Goal: Navigation & Orientation: Find specific page/section

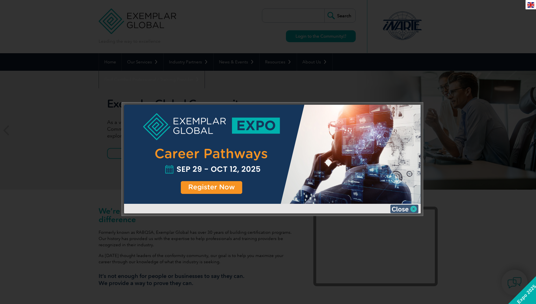
click at [405, 211] on img at bounding box center [404, 208] width 28 height 8
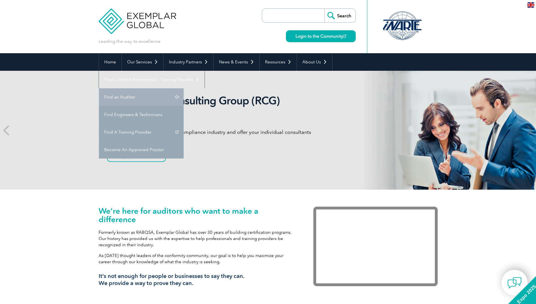
click at [184, 88] on link "Find an Auditor" at bounding box center [141, 97] width 85 height 18
